Goal: Information Seeking & Learning: Understand process/instructions

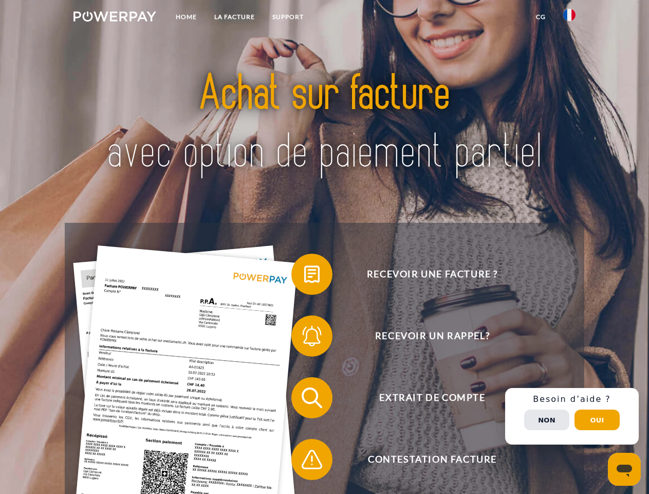
click at [115, 18] on img at bounding box center [115, 16] width 83 height 10
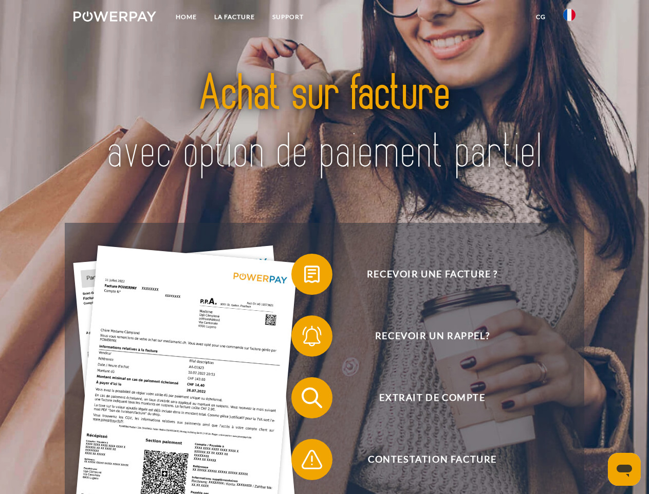
click at [570, 18] on img at bounding box center [569, 15] width 12 height 12
click at [541, 17] on link "CG" at bounding box center [541, 17] width 27 height 19
click at [304, 276] on span at bounding box center [296, 273] width 51 height 51
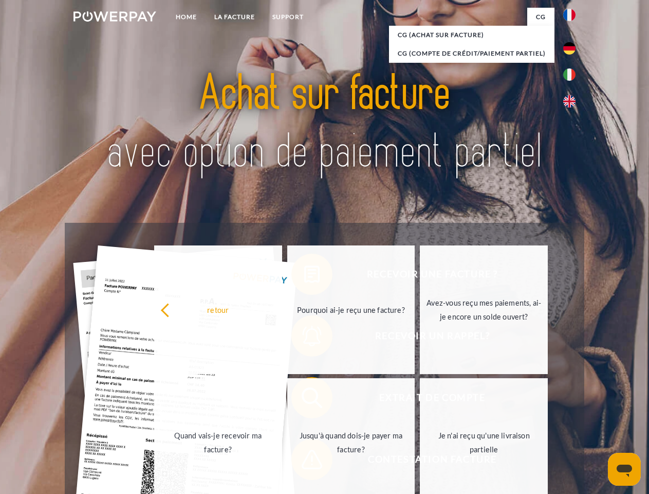
click at [304, 338] on div "Recevoir une facture ? Recevoir un rappel? Extrait de compte retour" at bounding box center [324, 428] width 519 height 411
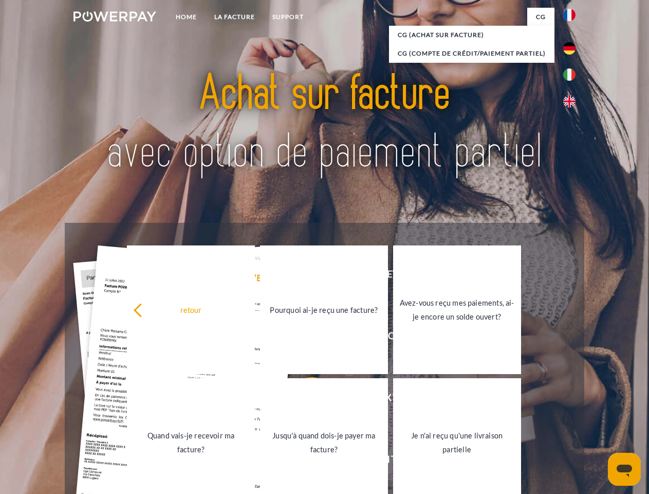
click at [304, 399] on link "Jusqu'à quand dois-je payer ma facture?" at bounding box center [324, 442] width 128 height 129
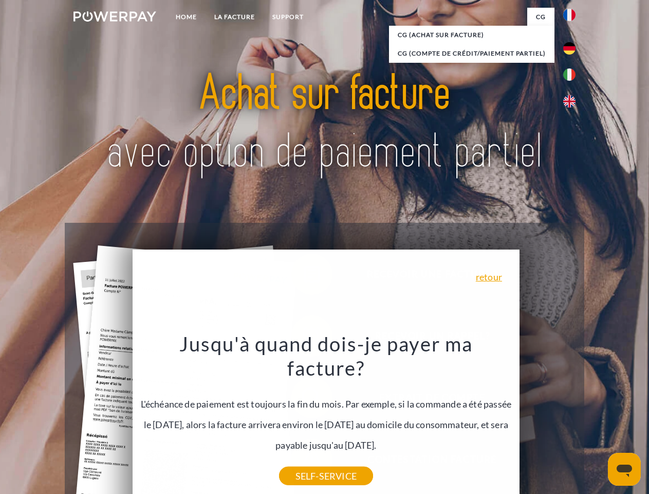
click at [572, 416] on div "Recevoir une facture ? Recevoir un rappel? Extrait de compte retour" at bounding box center [324, 428] width 519 height 411
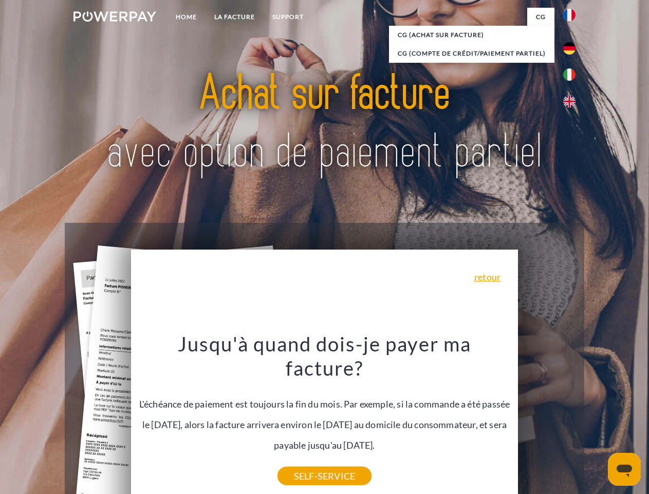
click at [547, 418] on span "Extrait de compte" at bounding box center [432, 397] width 252 height 41
click at [597, 420] on header "Home LA FACTURE Support" at bounding box center [324, 355] width 649 height 710
